Goal: Information Seeking & Learning: Learn about a topic

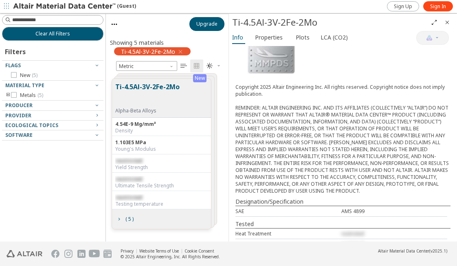
scroll to position [149, 0]
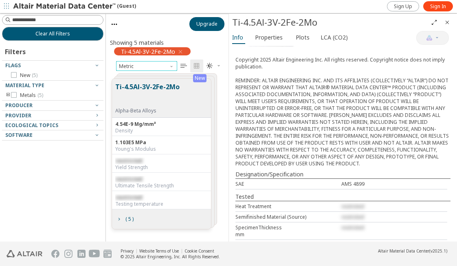
click at [169, 62] on span "Unit System" at bounding box center [172, 64] width 7 height 7
click at [323, 134] on div "Copyright 2025 Altair Engineering Inc. All rights reserved. Copyright notice do…" at bounding box center [342, 111] width 215 height 111
click at [79, 76] on div "New ( 5 )" at bounding box center [52, 75] width 95 height 7
click at [79, 70] on div "New ( 5 )" at bounding box center [52, 75] width 101 height 10
click at [94, 64] on icon "button" at bounding box center [97, 65] width 7 height 7
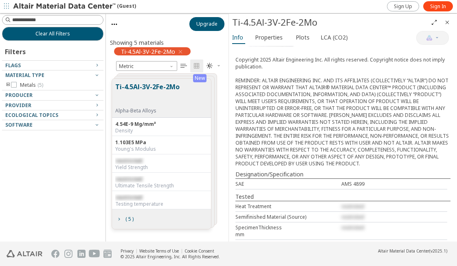
click at [80, 97] on div at bounding box center [50, 98] width 97 height 4
